Goal: Information Seeking & Learning: Learn about a topic

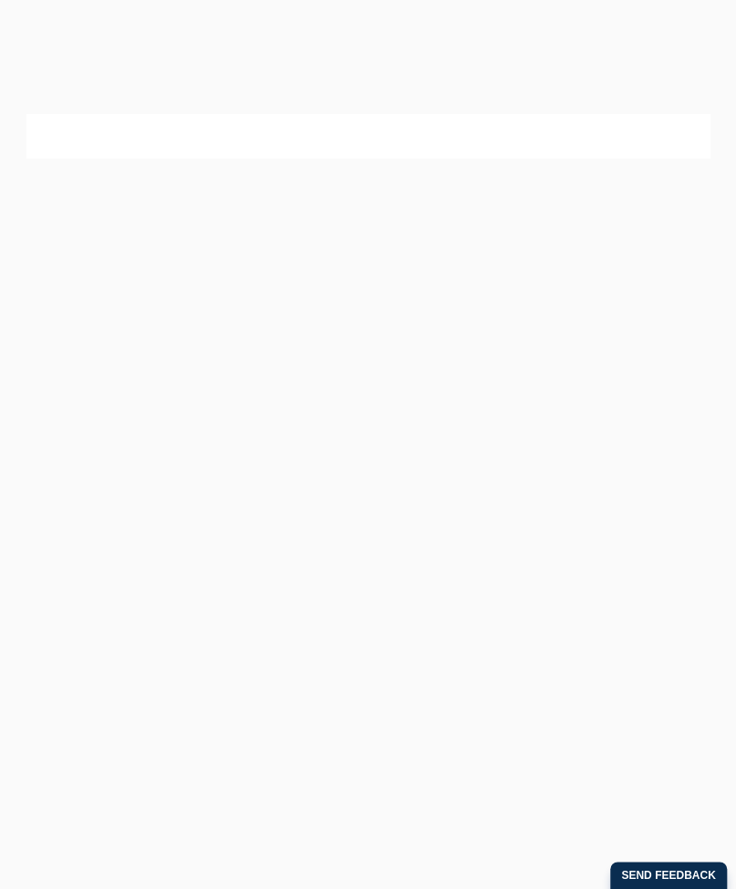
click at [477, 252] on p at bounding box center [368, 247] width 656 height 21
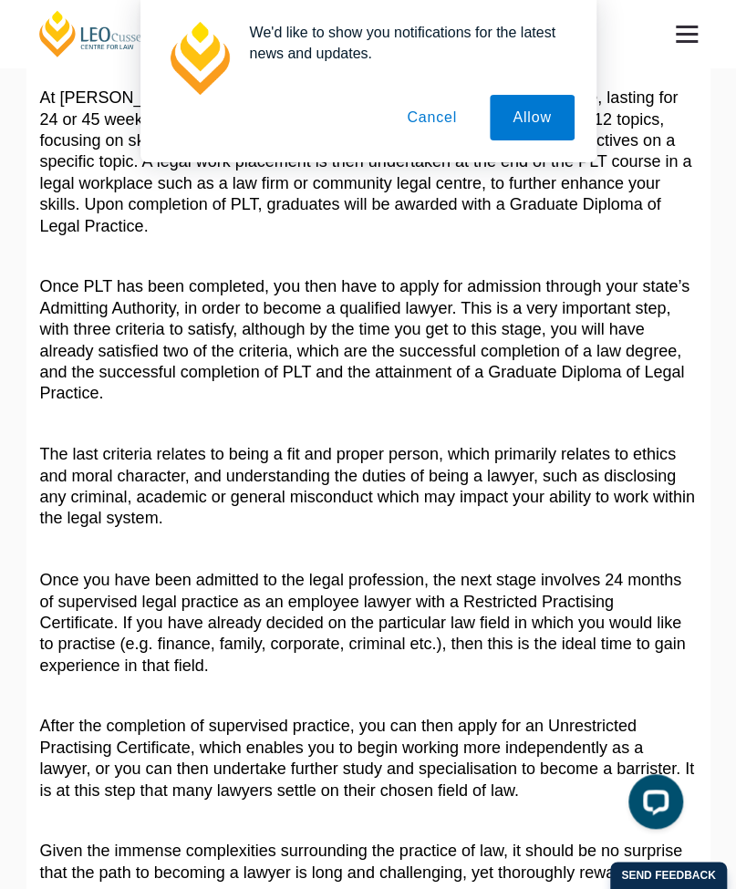
click at [451, 117] on button "Cancel" at bounding box center [432, 118] width 96 height 46
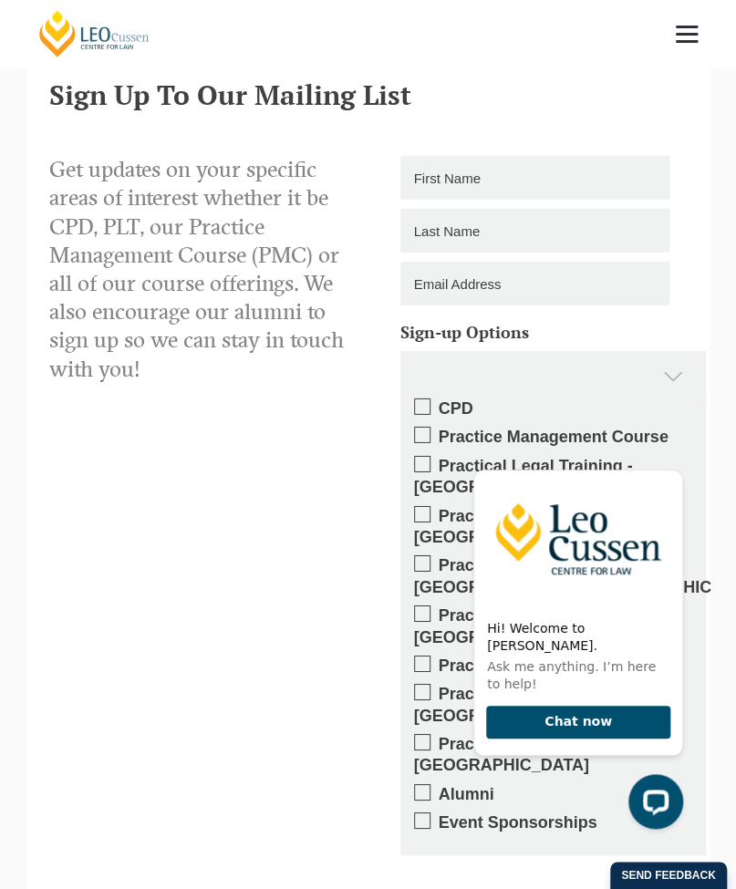
scroll to position [2091, 0]
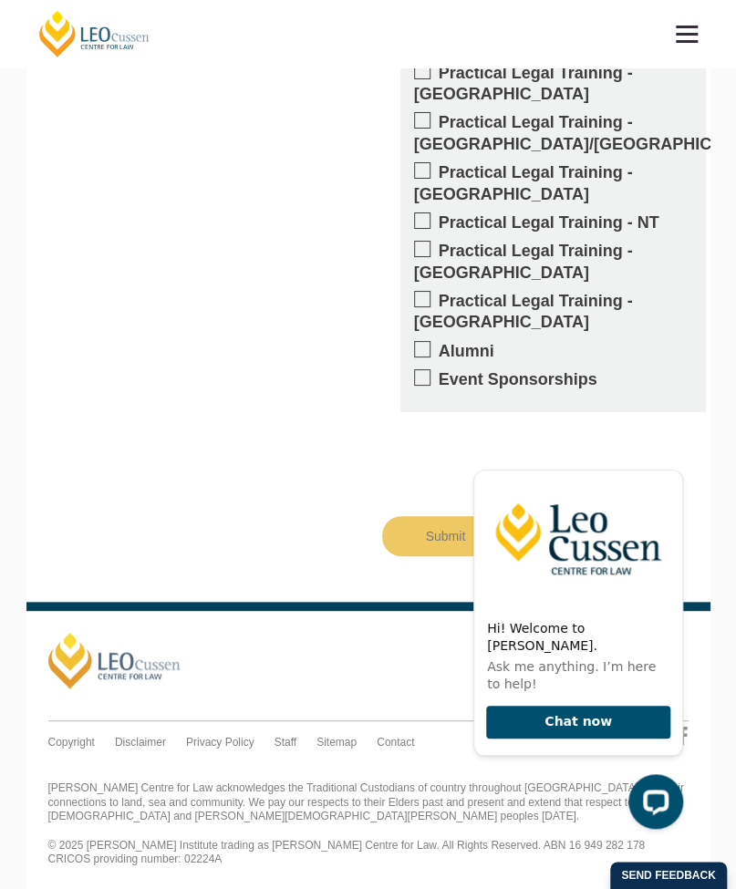
click at [669, 44] on link at bounding box center [686, 33] width 67 height 67
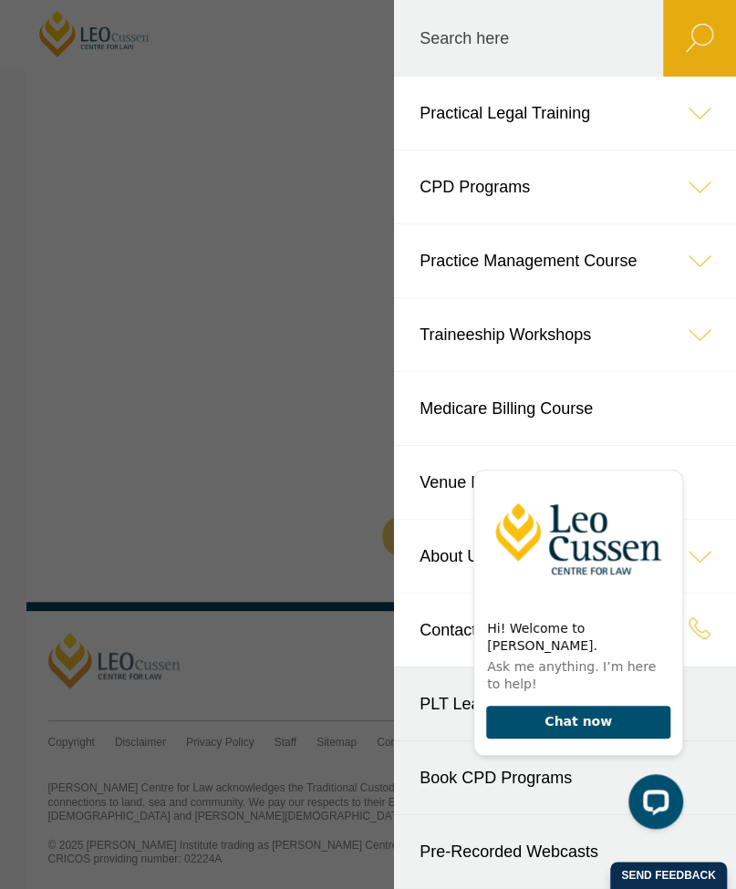
click at [687, 103] on icon at bounding box center [699, 113] width 73 height 73
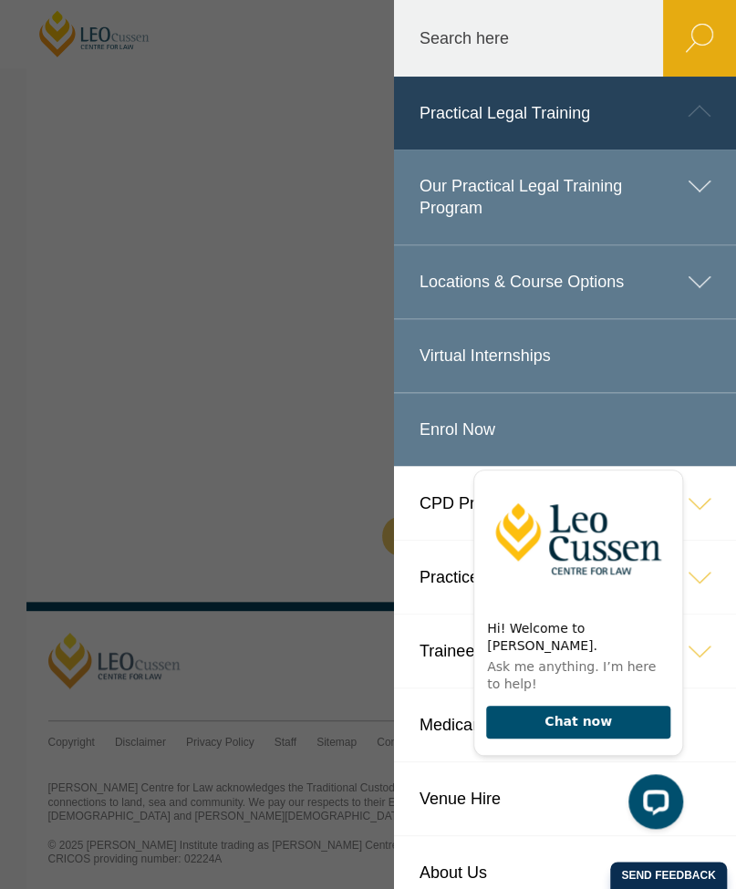
click at [667, 192] on icon at bounding box center [699, 185] width 73 height 73
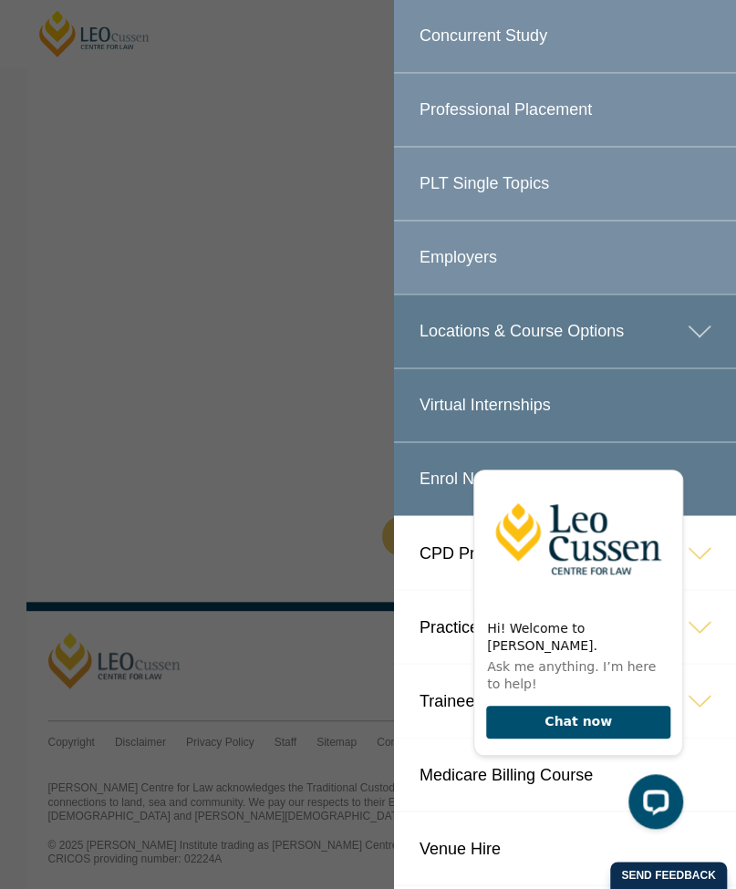
scroll to position [973, 0]
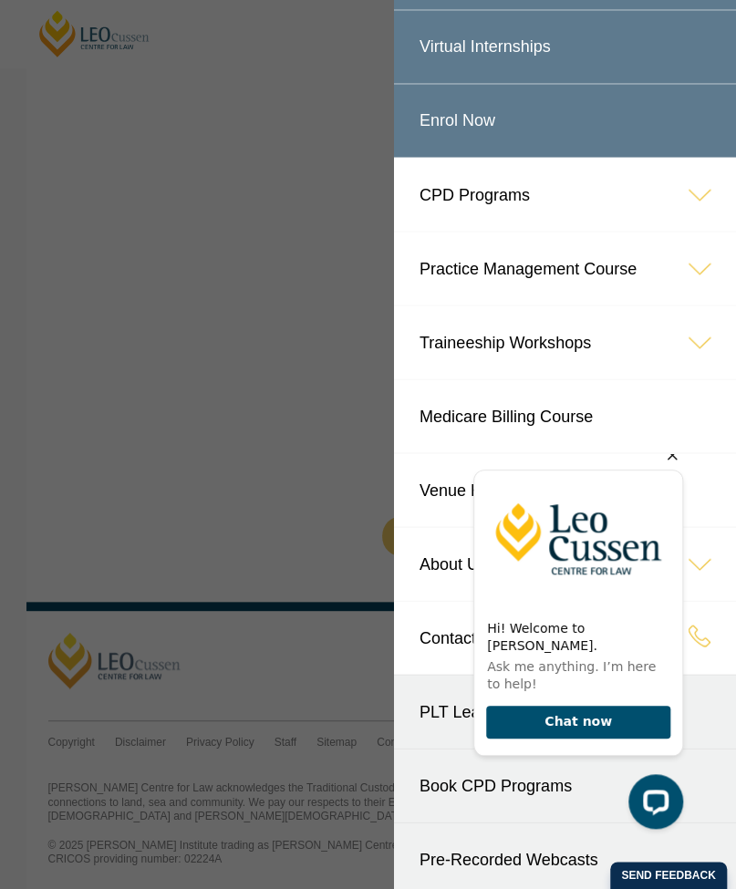
click at [674, 466] on icon "Hide greeting" at bounding box center [672, 455] width 22 height 22
